Goal: Transaction & Acquisition: Purchase product/service

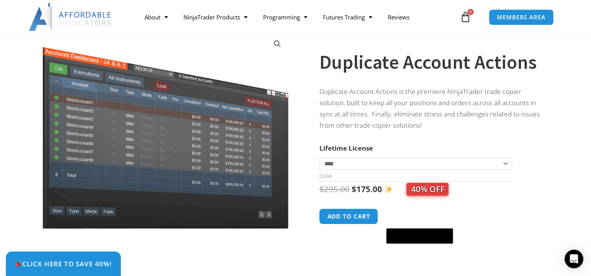
scroll to position [78, 0]
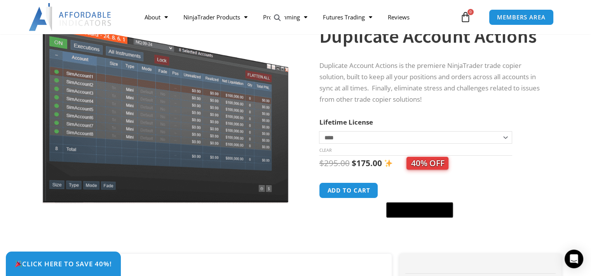
click at [503, 135] on select "**********" at bounding box center [415, 137] width 193 height 12
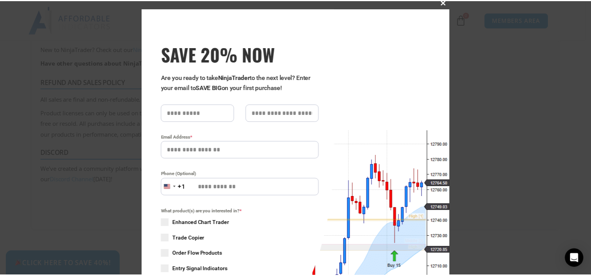
scroll to position [0, 0]
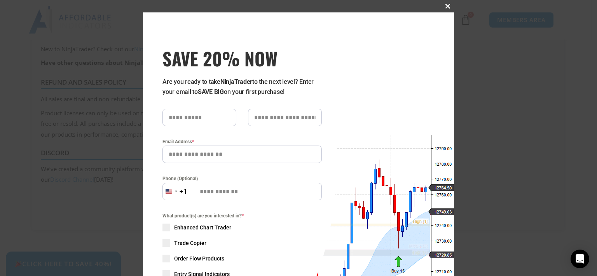
click at [442, 6] on span at bounding box center [447, 6] width 12 height 5
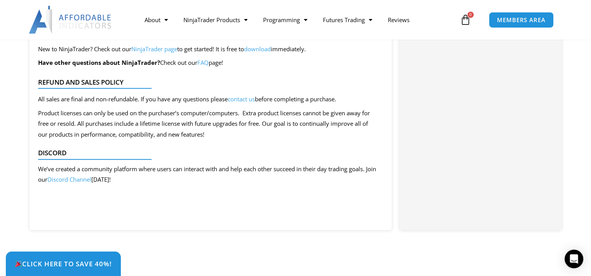
click at [91, 183] on link "Discord Channel" at bounding box center [69, 180] width 44 height 8
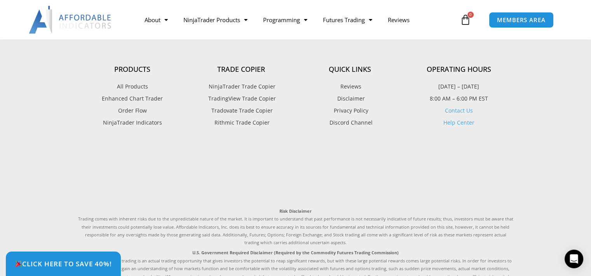
scroll to position [2488, 0]
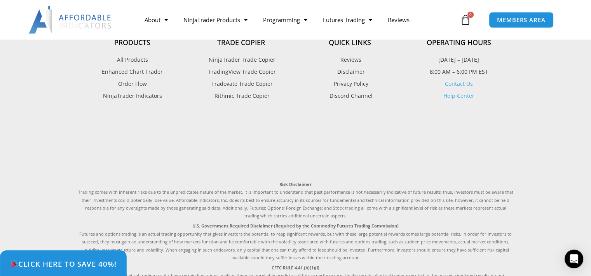
click at [61, 265] on span "Click Here to save 40%!" at bounding box center [63, 263] width 107 height 7
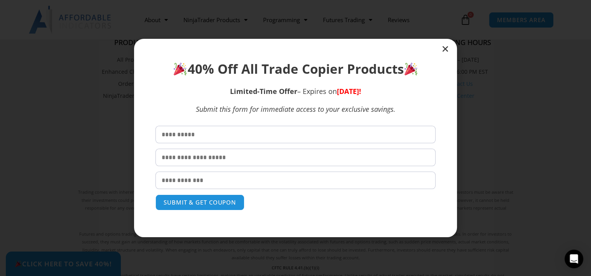
click at [447, 45] on icon "Close" at bounding box center [445, 49] width 8 height 8
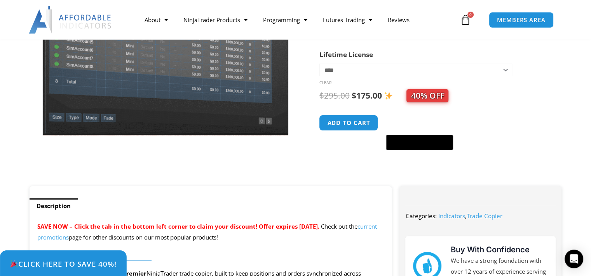
scroll to position [106, 0]
